Goal: Task Accomplishment & Management: Use online tool/utility

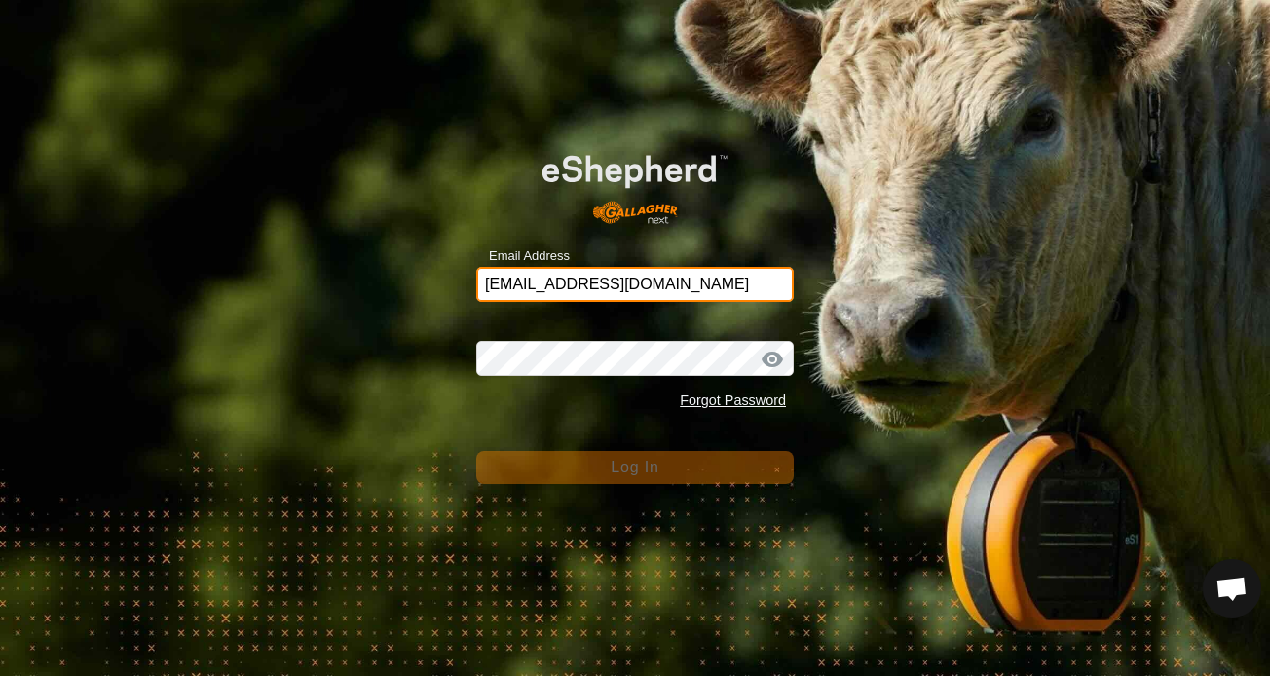
type input "[EMAIL_ADDRESS][DOMAIN_NAME]"
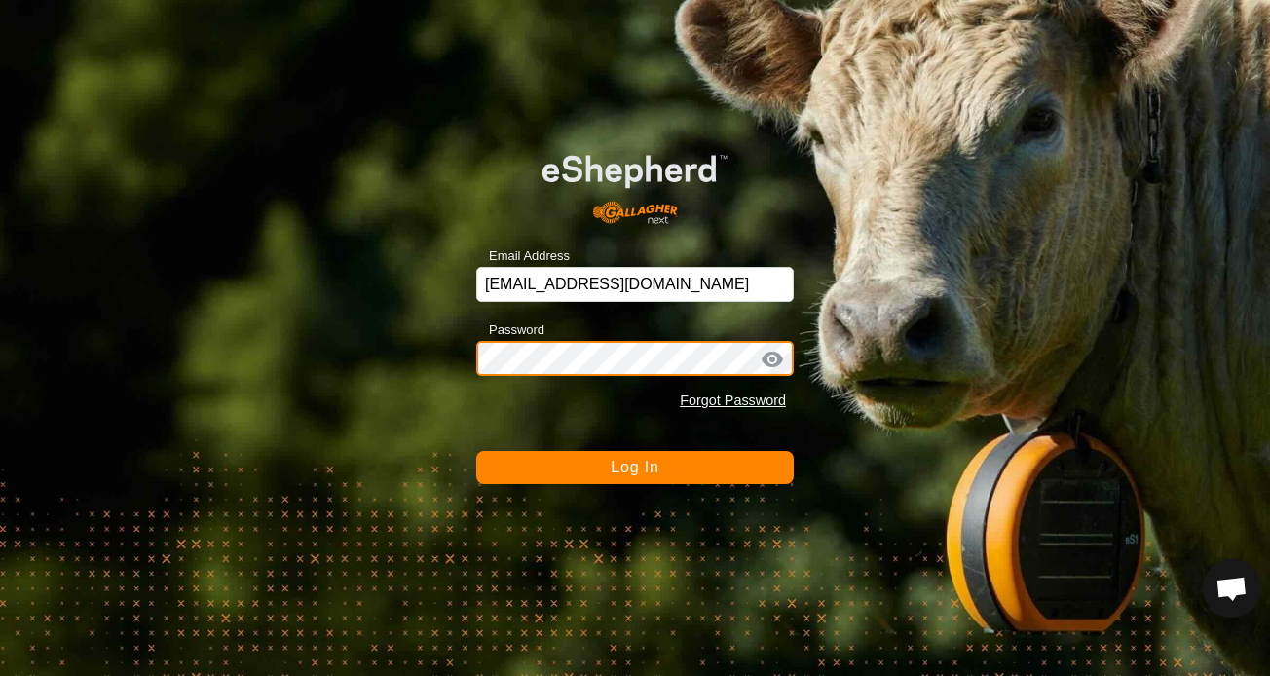
click at [635, 467] on button "Log In" at bounding box center [635, 467] width 318 height 33
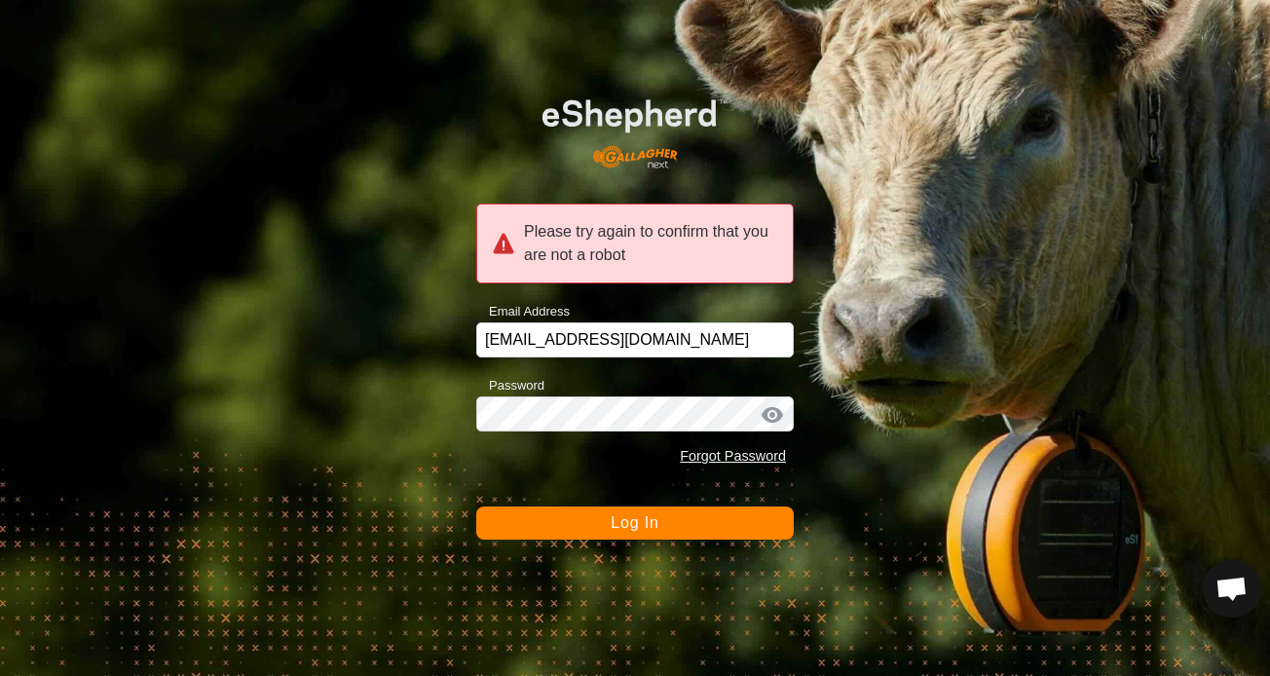
click at [636, 527] on span "Log In" at bounding box center [635, 522] width 48 height 17
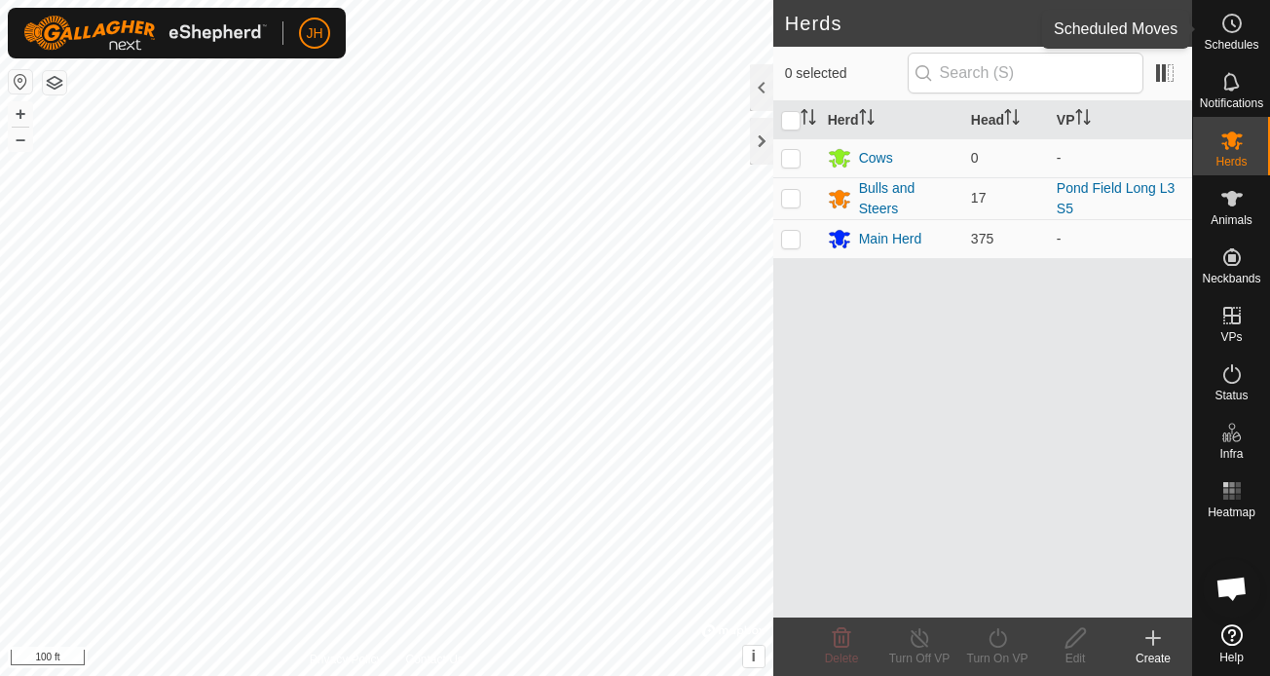
click at [1236, 31] on circle at bounding box center [1232, 24] width 18 height 18
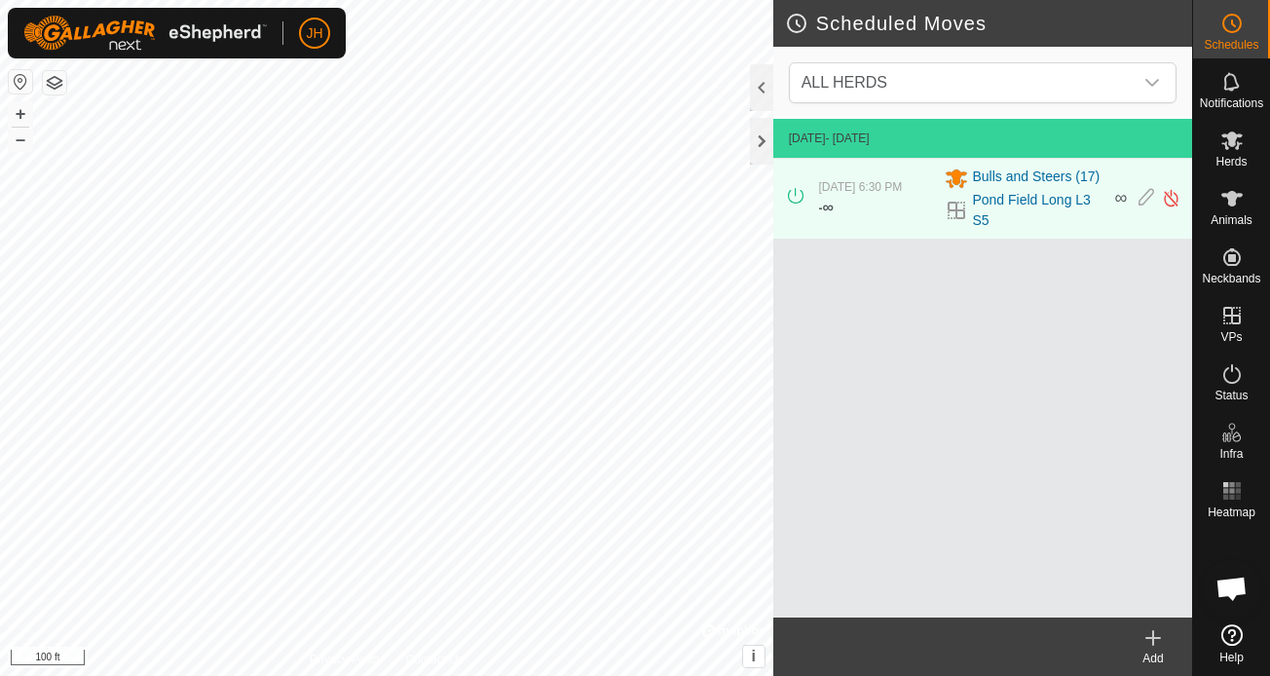
click at [1147, 649] on icon at bounding box center [1152, 637] width 23 height 23
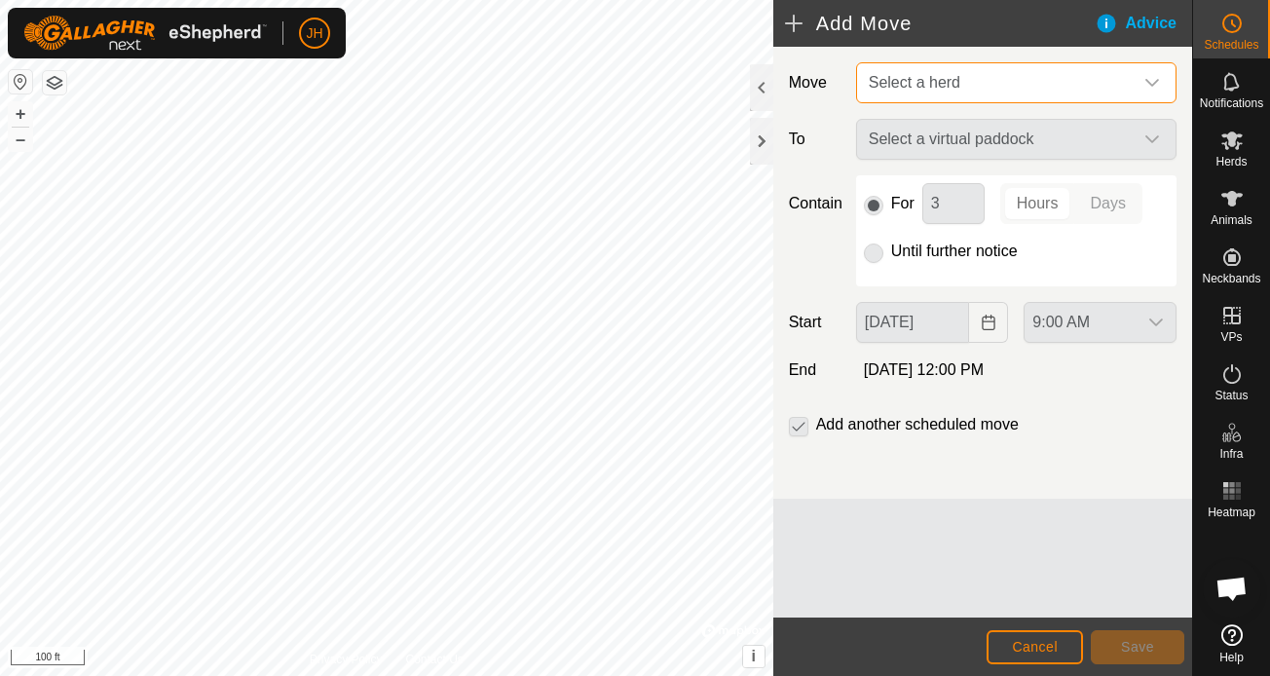
click at [1027, 65] on span "Select a herd" at bounding box center [997, 82] width 272 height 39
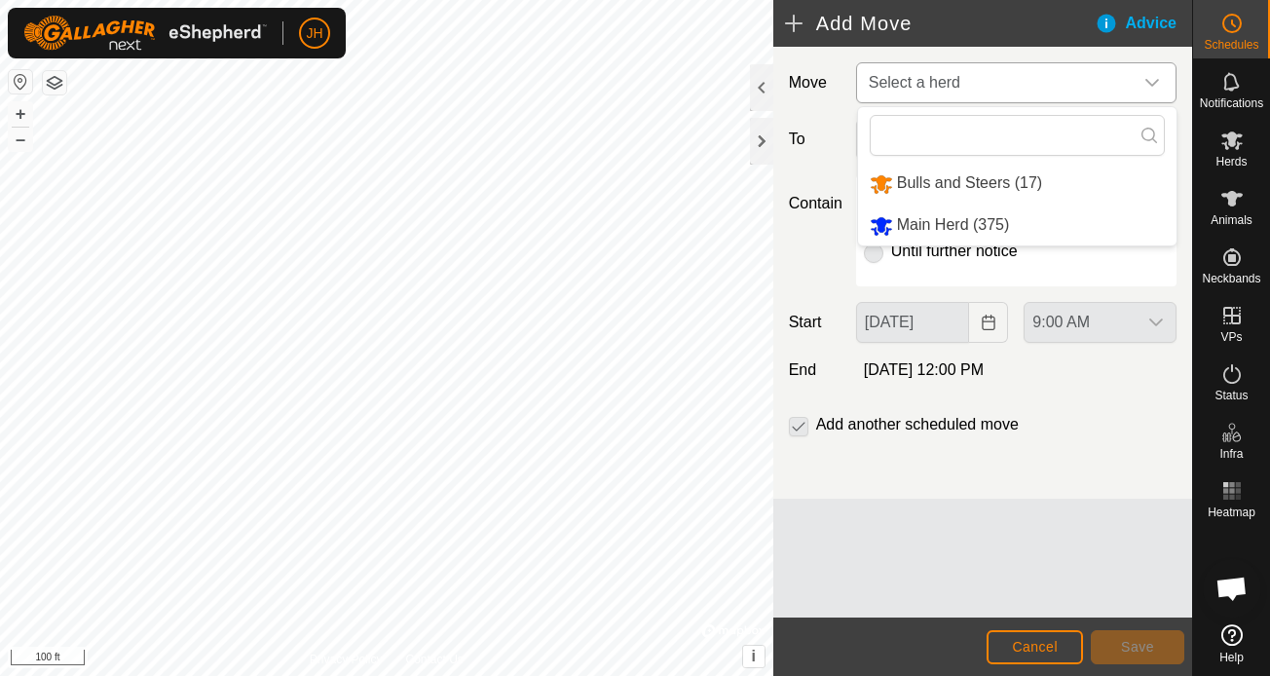
click at [1002, 176] on li "Bulls and Steers (17)" at bounding box center [1017, 184] width 318 height 40
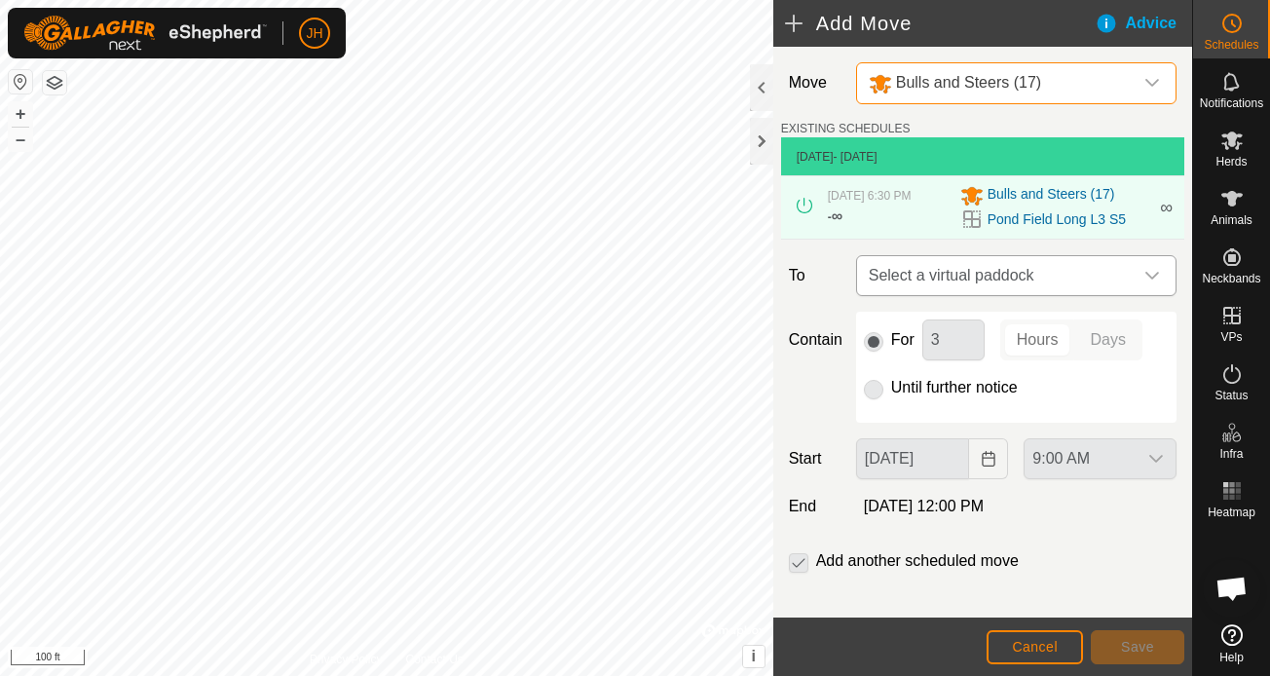
click at [984, 282] on span "Select a virtual paddock" at bounding box center [997, 275] width 272 height 39
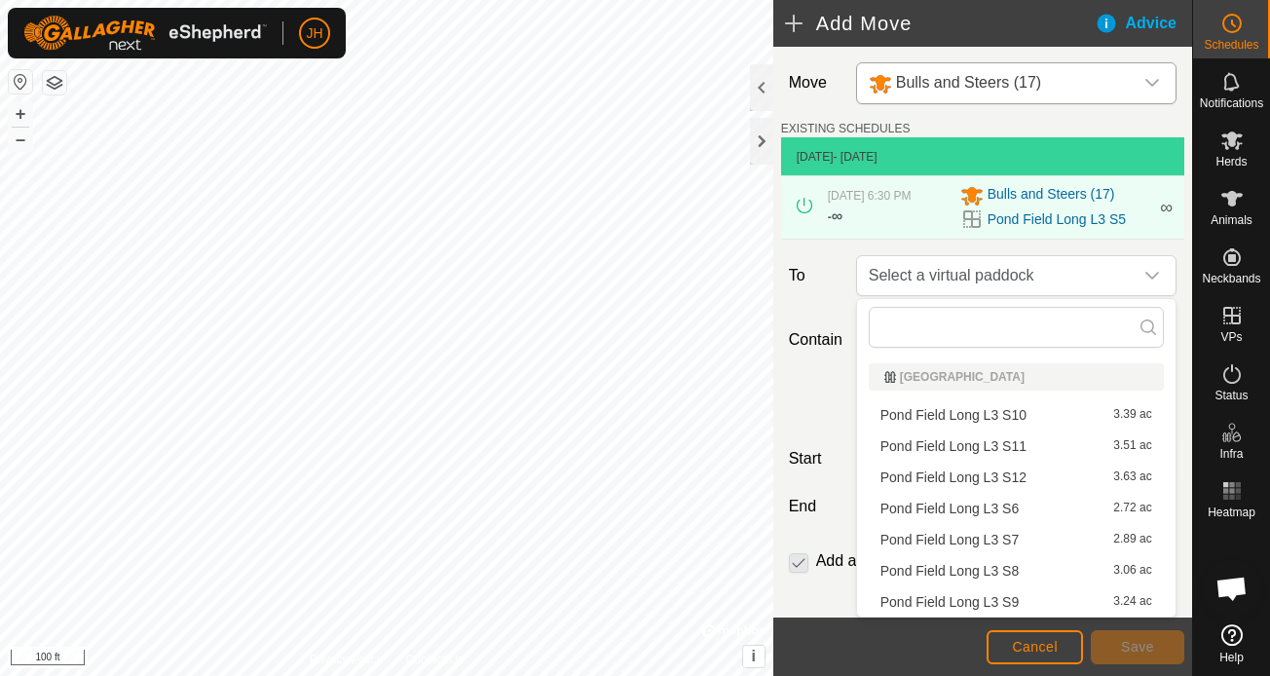
click at [1009, 511] on li "Pond Field Long L3 S6 2.72 ac" at bounding box center [1016, 508] width 295 height 29
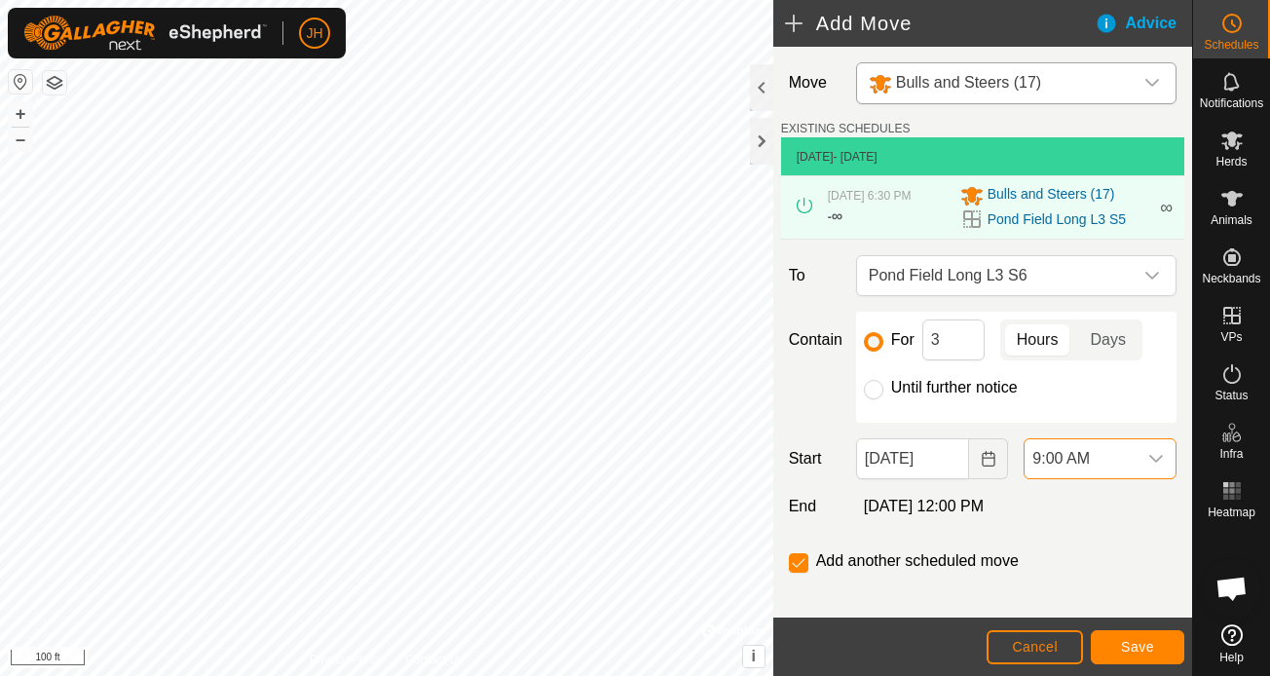
click at [1083, 459] on span "9:00 AM" at bounding box center [1081, 458] width 112 height 39
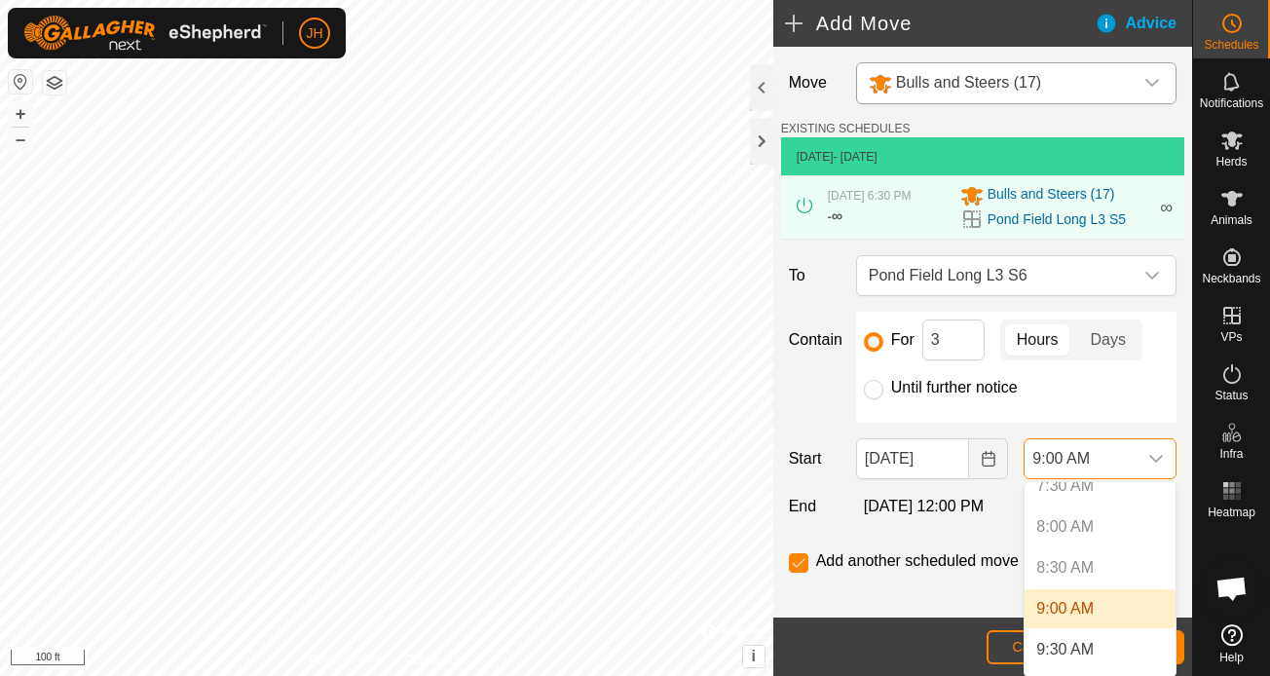
scroll to position [631, 0]
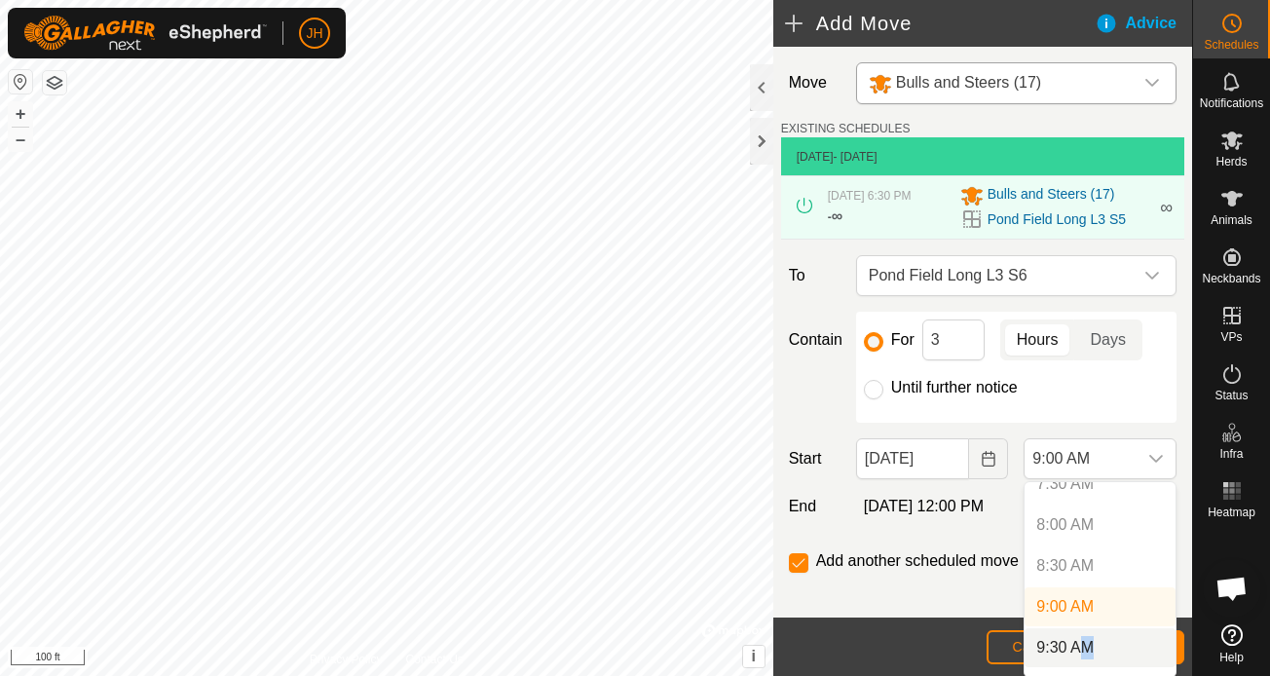
click at [1082, 643] on li "9:30 AM" at bounding box center [1100, 647] width 151 height 39
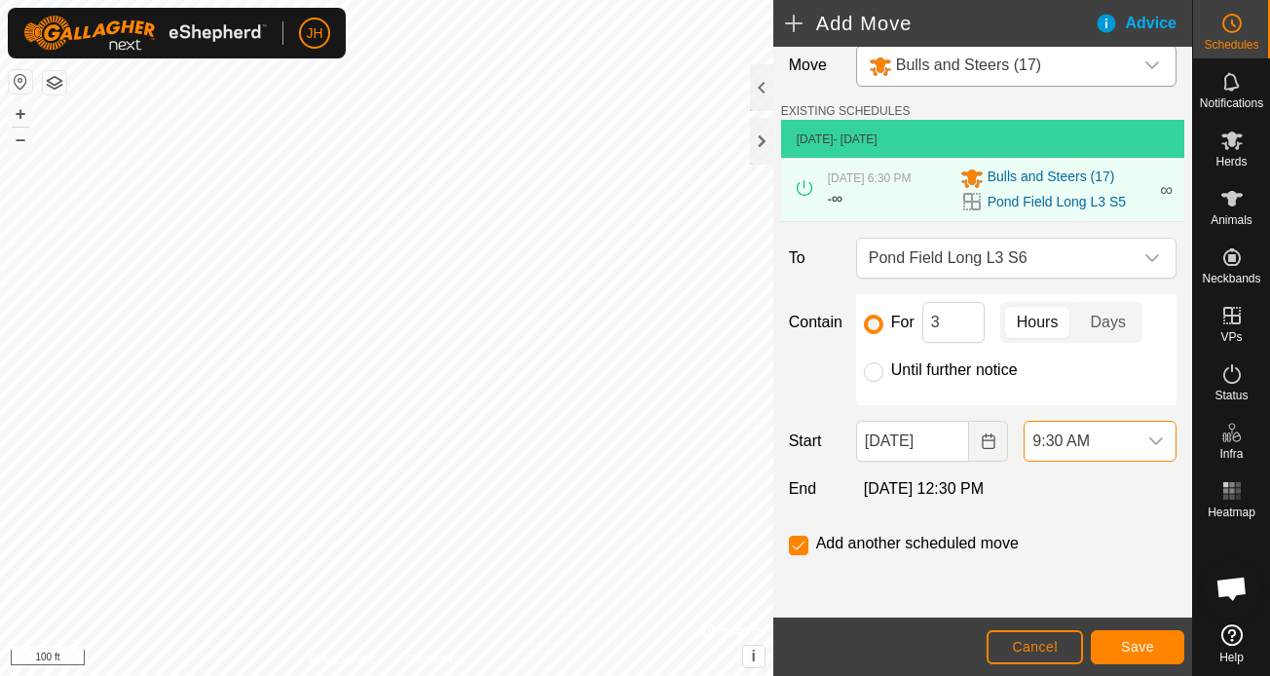
scroll to position [18, 0]
click at [1133, 651] on span "Save" at bounding box center [1137, 647] width 33 height 16
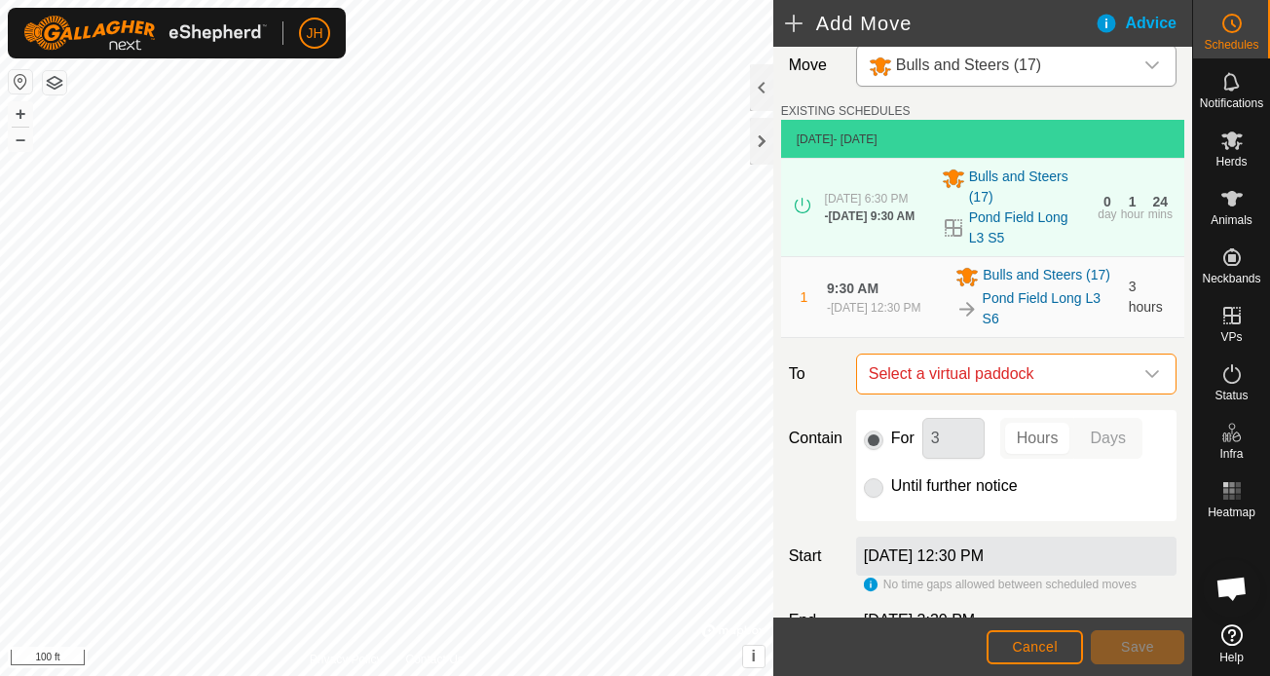
click at [1077, 371] on span "Select a virtual paddock" at bounding box center [997, 374] width 272 height 39
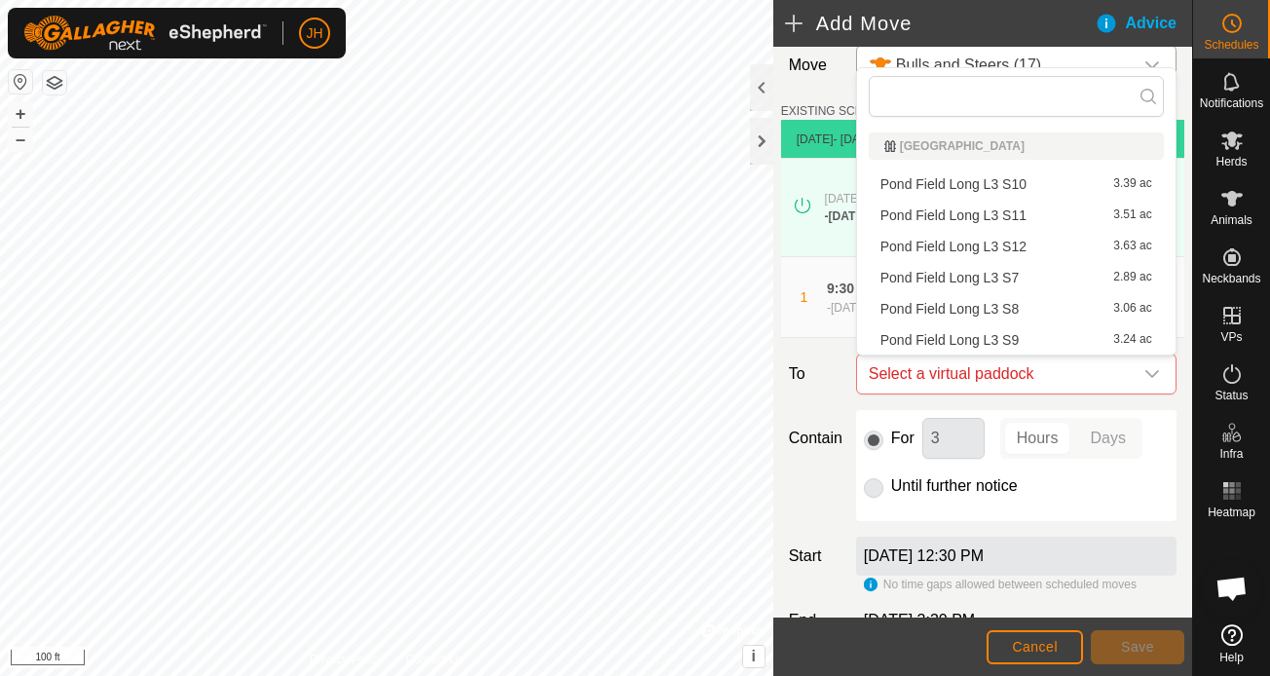
click at [1008, 275] on li "Pond Field Long L3 S7 2.89 ac" at bounding box center [1016, 277] width 295 height 29
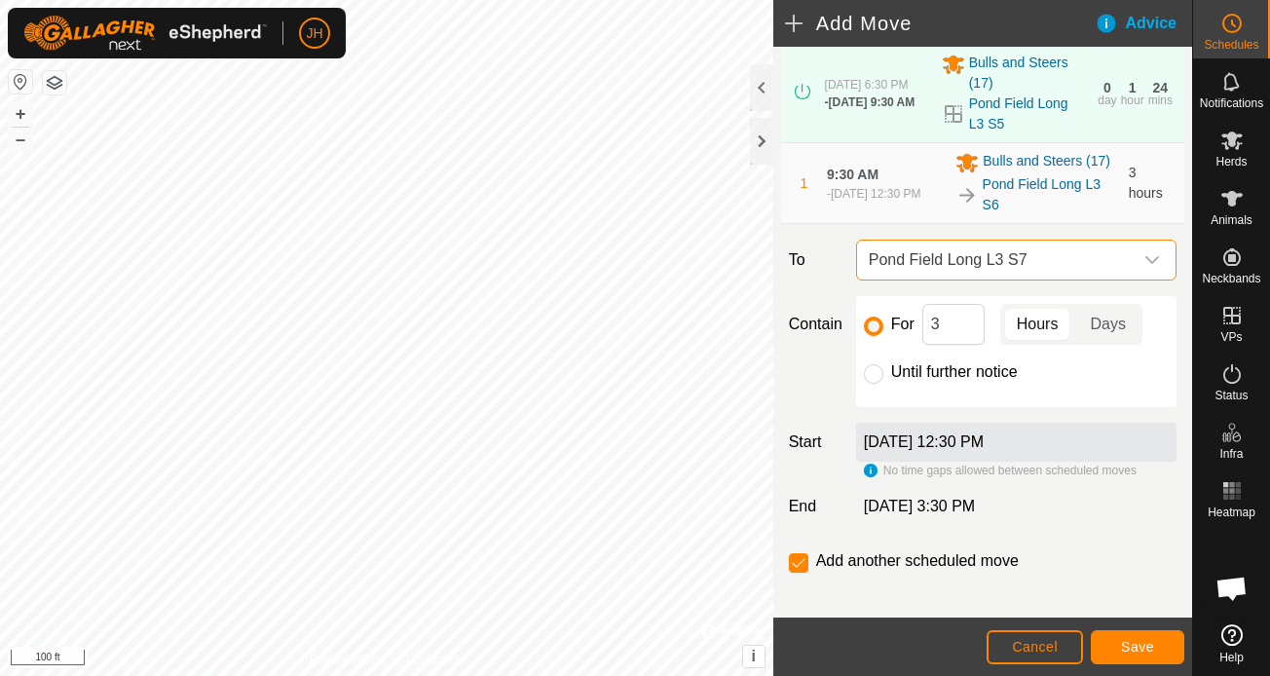
scroll to position [135, 0]
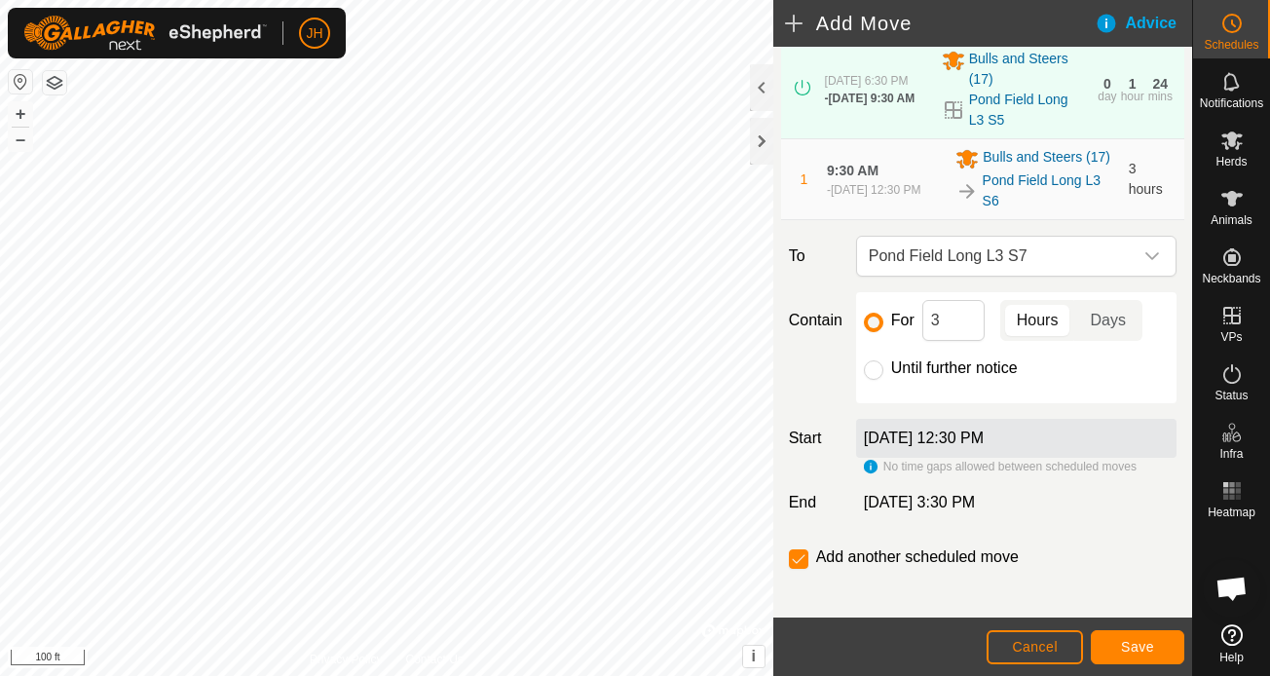
click at [1136, 651] on span "Save" at bounding box center [1137, 647] width 33 height 16
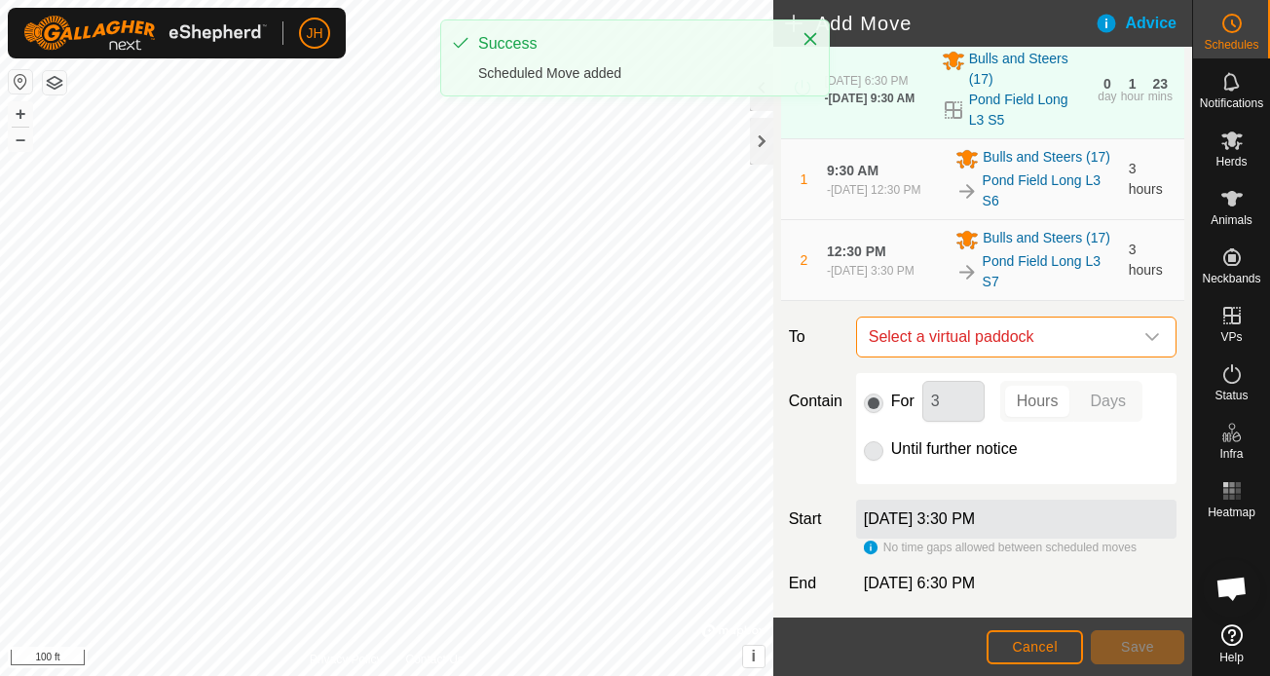
click at [1034, 345] on span "Select a virtual paddock" at bounding box center [997, 337] width 272 height 39
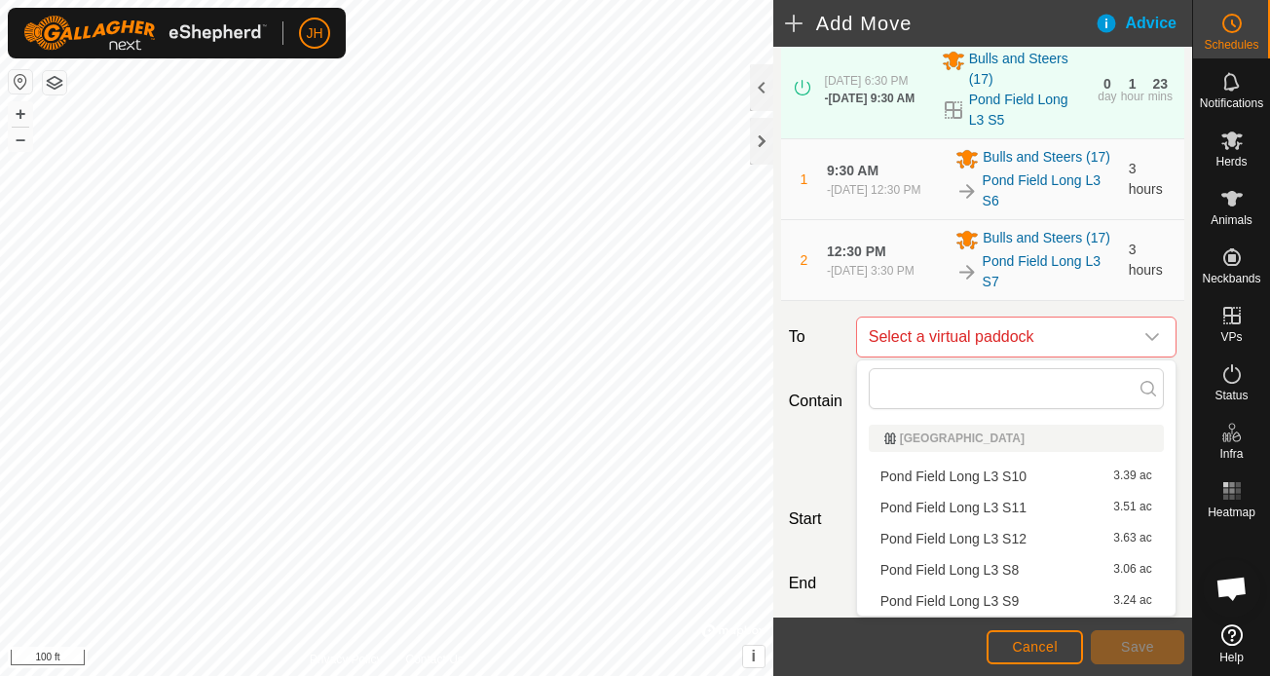
click at [1012, 564] on li "Pond Field Long L3 S8 3.06 ac" at bounding box center [1016, 569] width 295 height 29
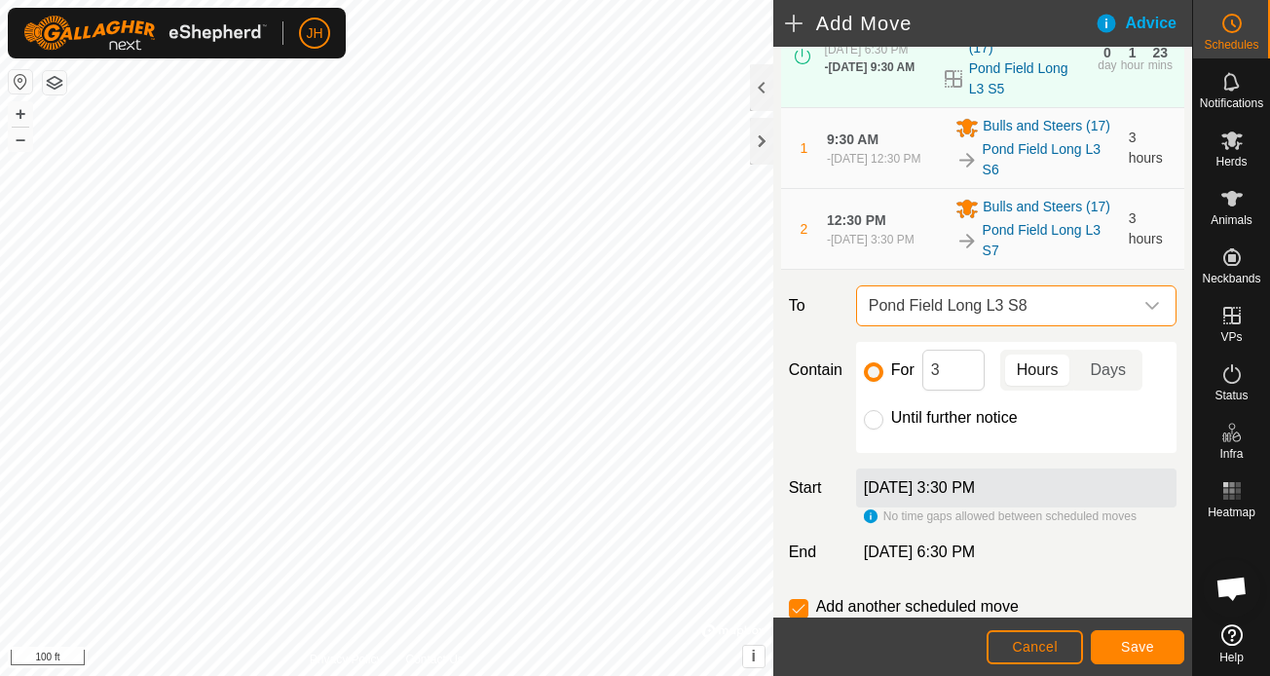
scroll to position [185, 0]
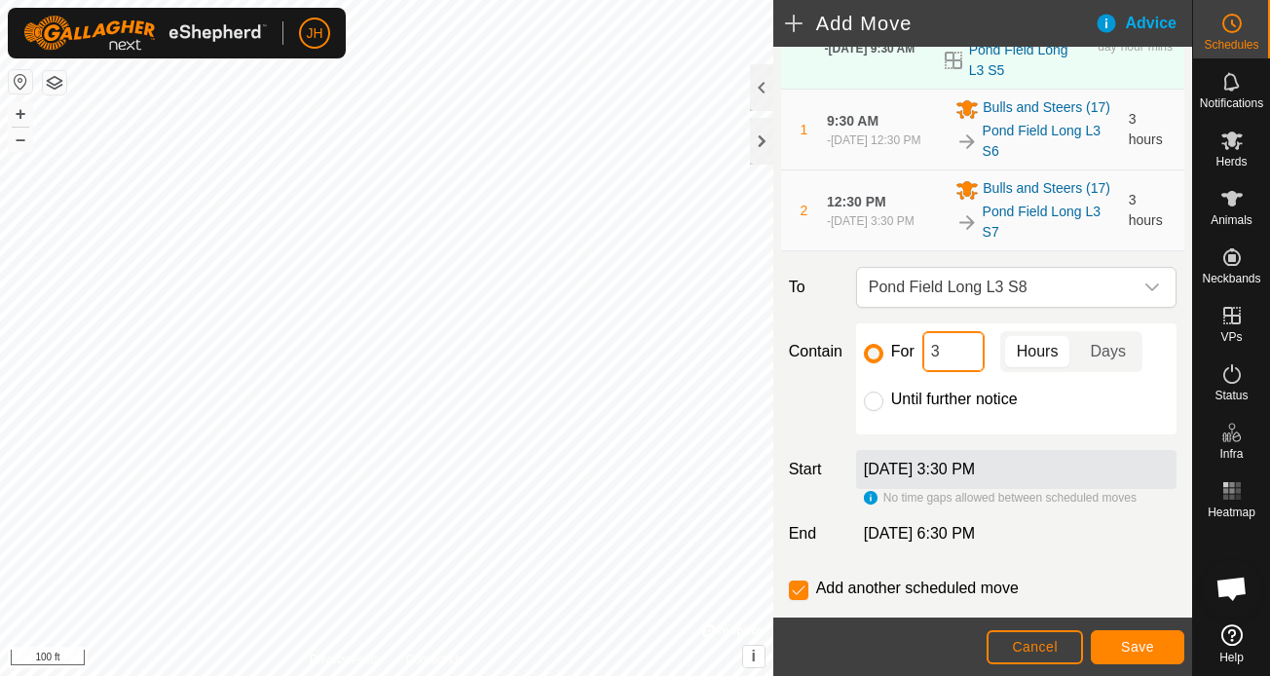
click at [961, 354] on input "3" at bounding box center [953, 351] width 62 height 41
type input "2"
click at [1140, 654] on span "Save" at bounding box center [1137, 647] width 33 height 16
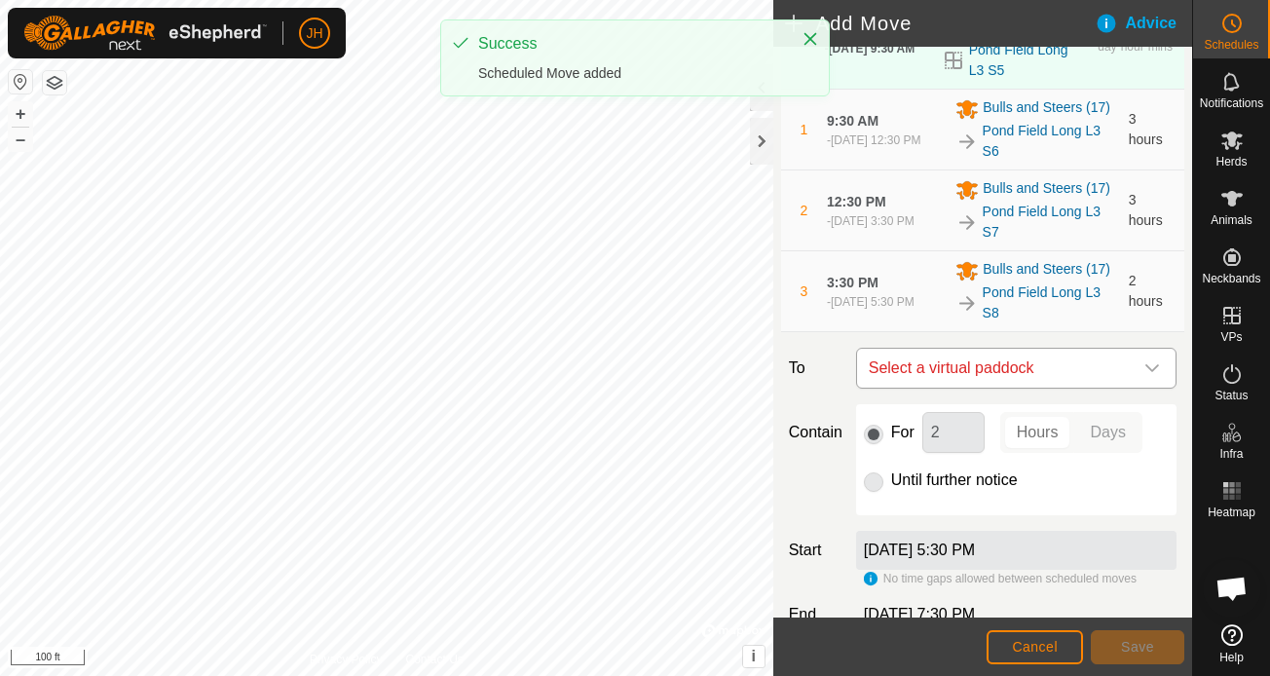
click at [1043, 358] on span "Select a virtual paddock" at bounding box center [997, 368] width 272 height 39
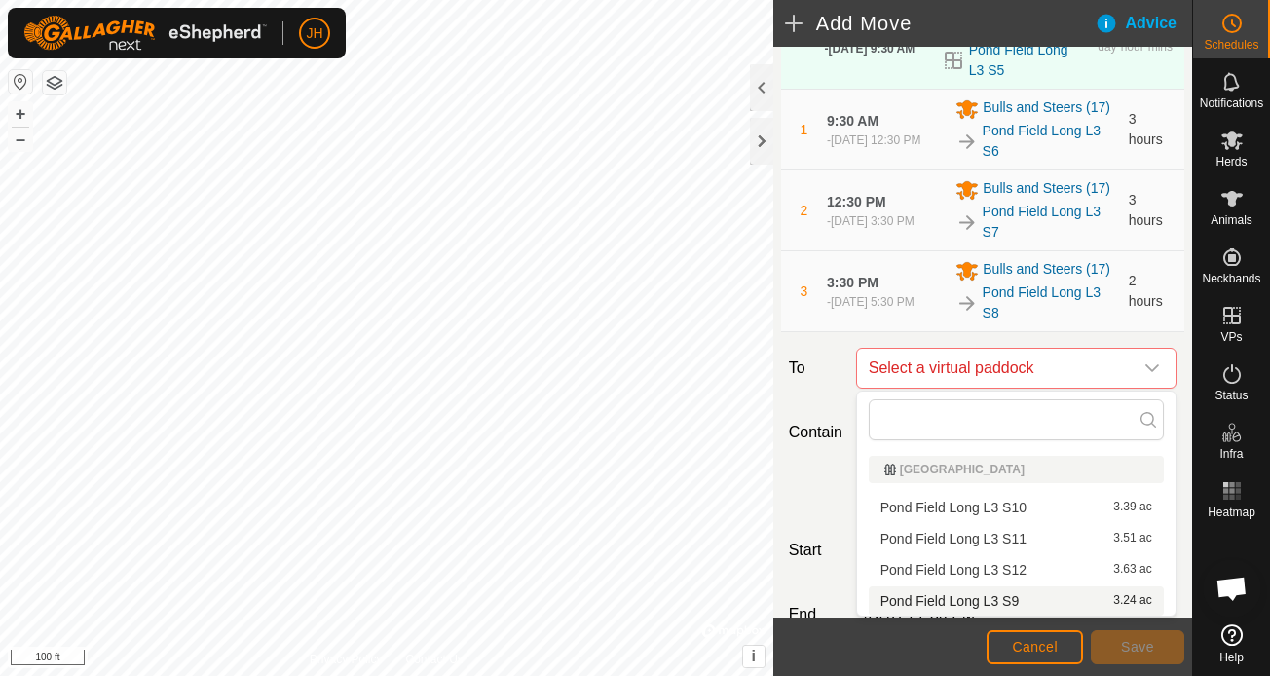
click at [1001, 593] on li "Pond Field Long L3 S9 3.24 ac" at bounding box center [1016, 600] width 295 height 29
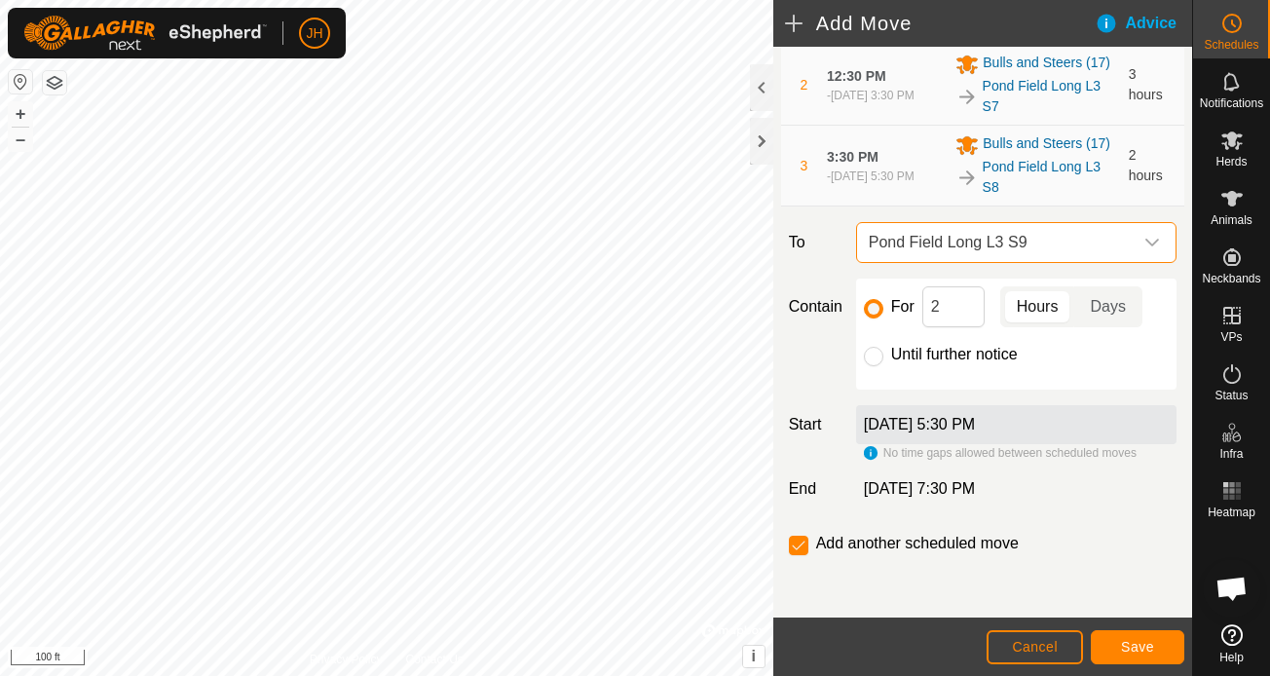
scroll to position [311, 0]
click at [871, 354] on input "Until further notice" at bounding box center [873, 356] width 19 height 19
radio input "true"
checkbox input "false"
click at [1124, 648] on span "Save" at bounding box center [1137, 647] width 33 height 16
